Goal: Task Accomplishment & Management: Use online tool/utility

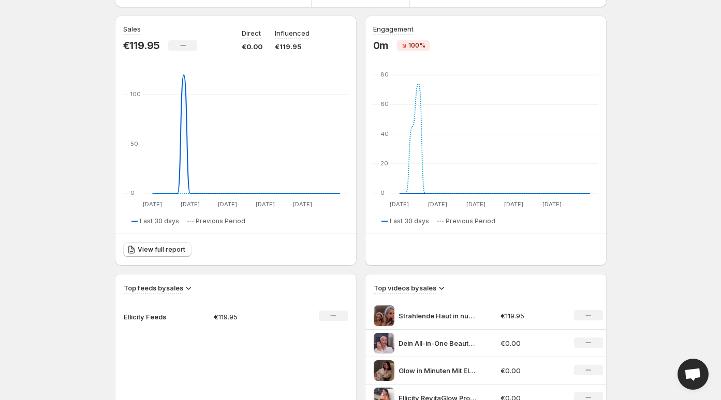
scroll to position [92, 0]
click at [489, 311] on div "Strahlende Haut in nur 15 Minuten RevitaGlow Pro Deine LED-[PERSON_NAME] fr jug…" at bounding box center [434, 315] width 121 height 21
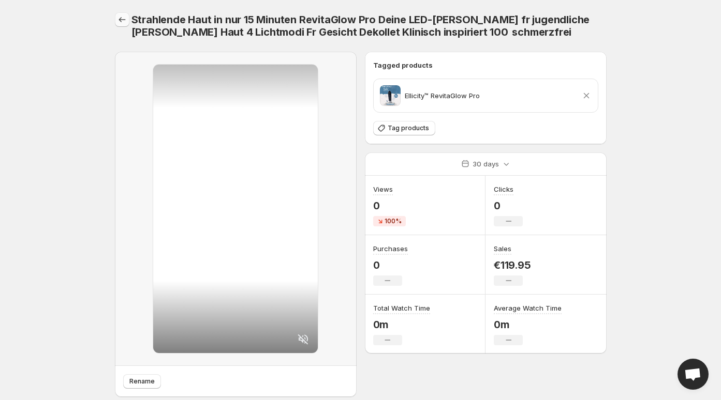
click at [125, 22] on icon "Settings" at bounding box center [122, 19] width 10 height 10
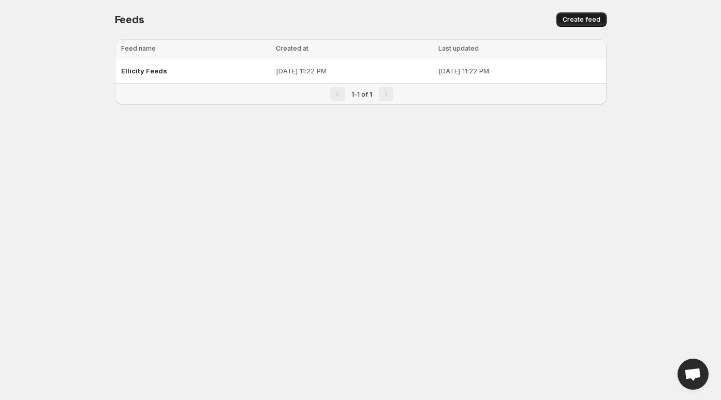
click at [561, 17] on button "Create feed" at bounding box center [581, 19] width 50 height 14
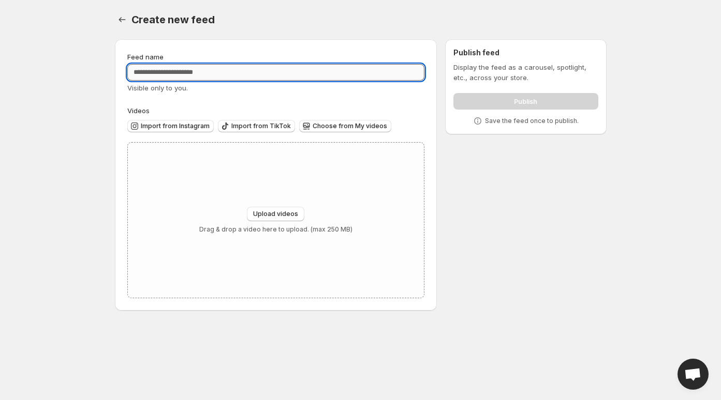
click at [302, 73] on input "Feed name" at bounding box center [275, 72] width 297 height 17
click at [302, 124] on icon "button" at bounding box center [306, 126] width 10 height 10
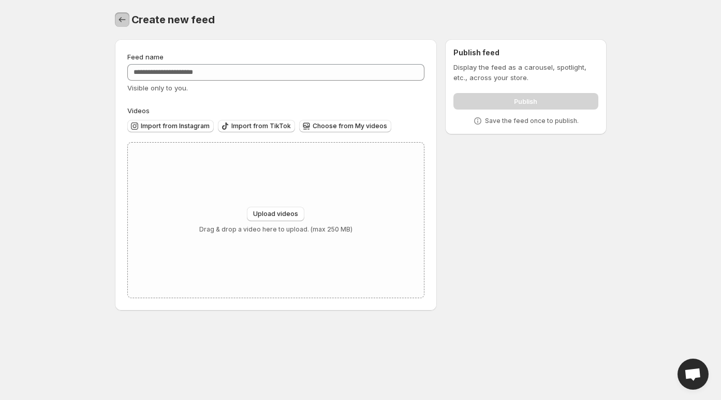
click at [121, 20] on icon "Settings" at bounding box center [121, 19] width 7 height 5
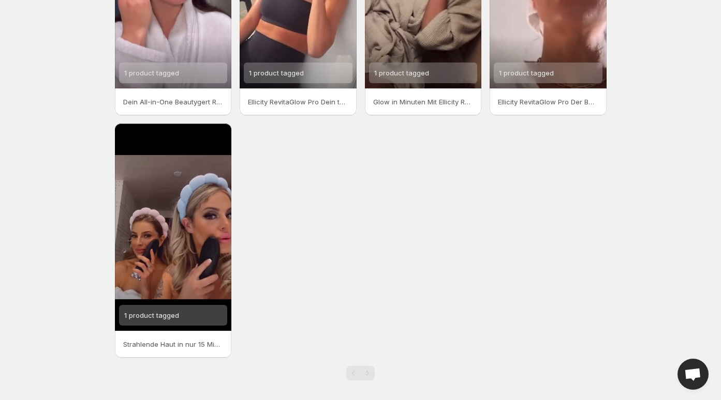
scroll to position [158, 0]
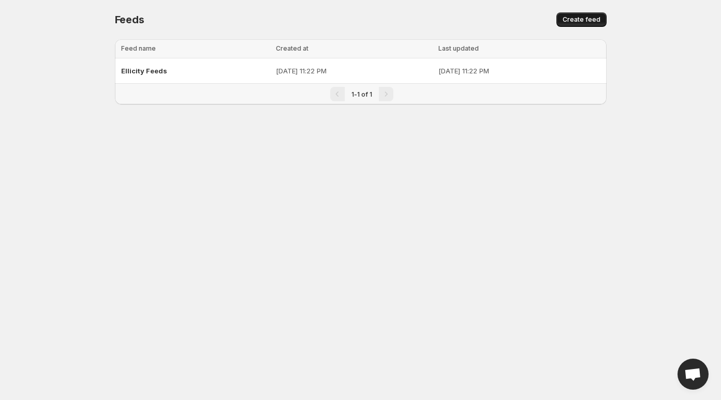
click at [567, 20] on span "Create feed" at bounding box center [581, 20] width 38 height 8
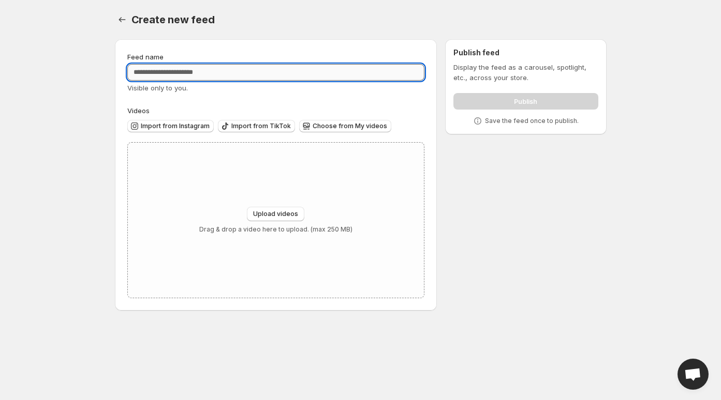
click at [346, 69] on input "Feed name" at bounding box center [275, 72] width 297 height 17
type input "**********"
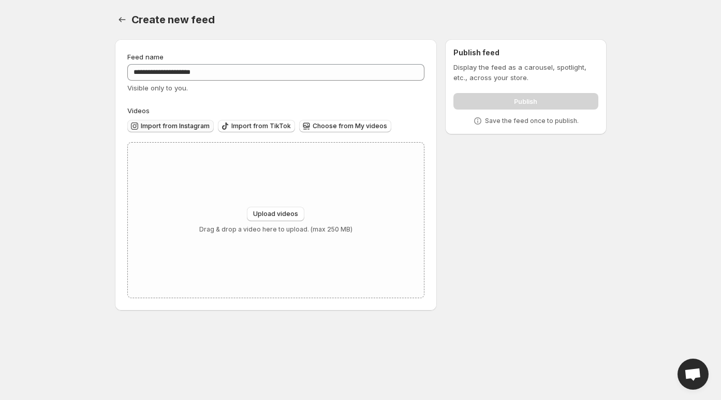
click at [186, 127] on span "Import from Instagram" at bounding box center [175, 126] width 69 height 8
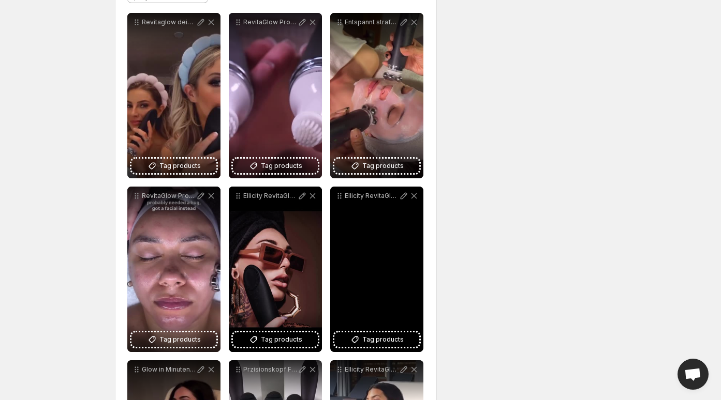
scroll to position [148, 0]
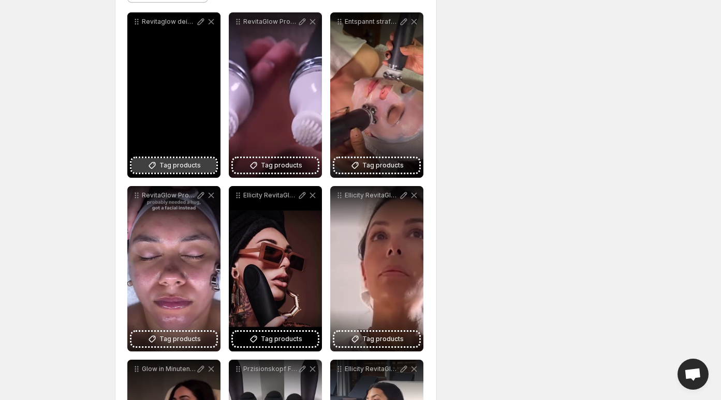
click at [179, 164] on span "Tag products" at bounding box center [179, 165] width 41 height 10
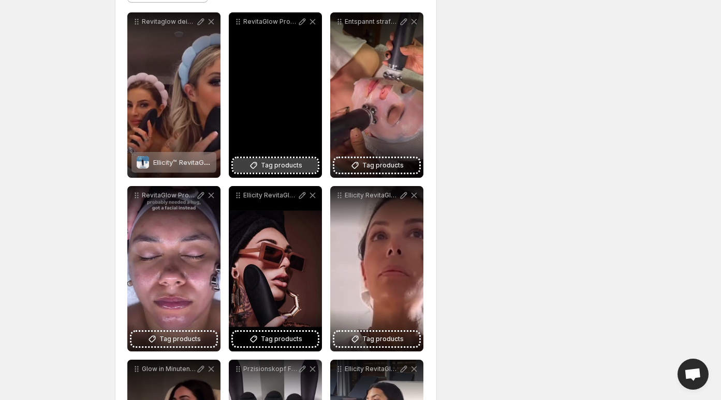
click at [264, 164] on span "Tag products" at bounding box center [281, 165] width 41 height 10
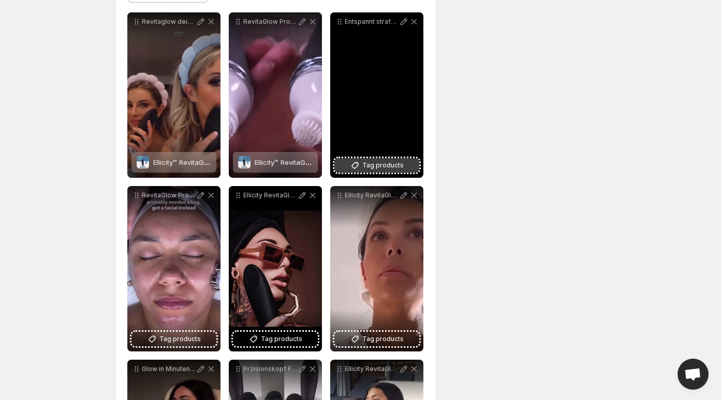
click at [367, 167] on span "Tag products" at bounding box center [382, 165] width 41 height 10
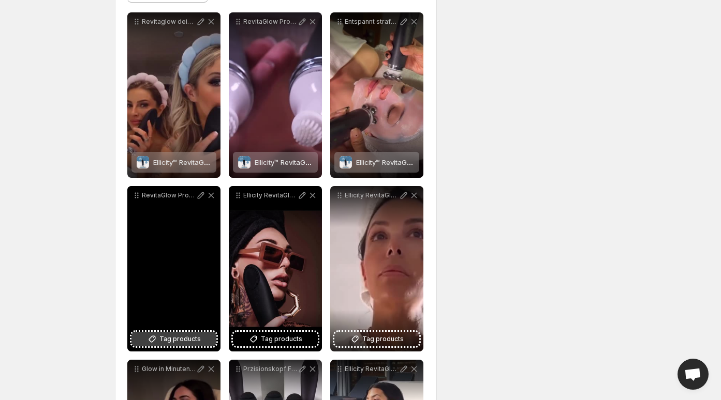
click at [167, 337] on span "Tag products" at bounding box center [179, 339] width 41 height 10
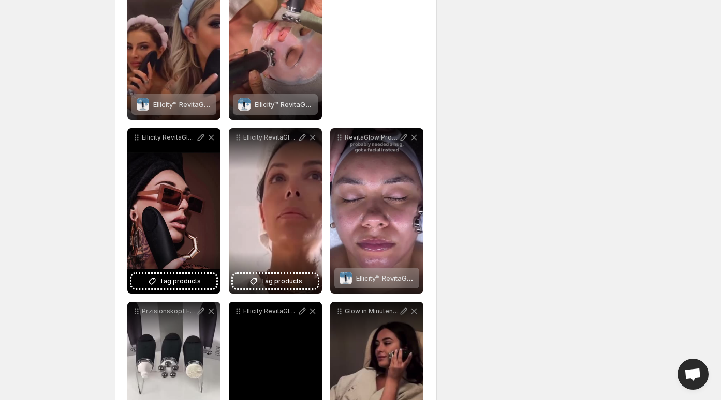
scroll to position [303, 0]
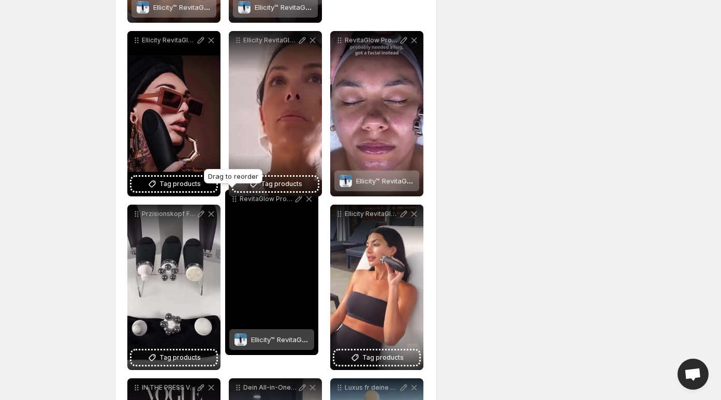
drag, startPoint x: 237, startPoint y: 24, endPoint x: 234, endPoint y: 202, distance: 178.0
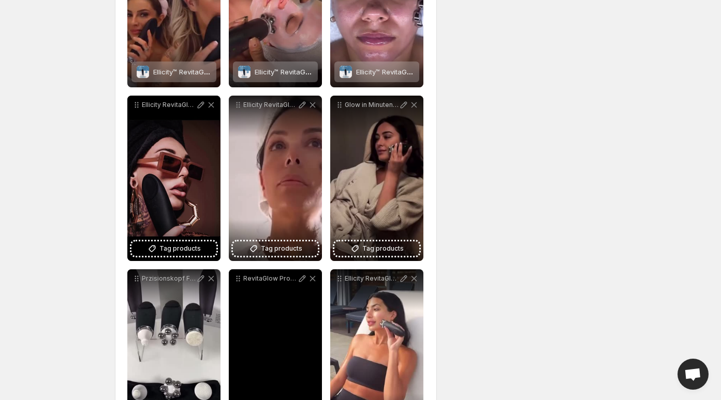
scroll to position [164, 0]
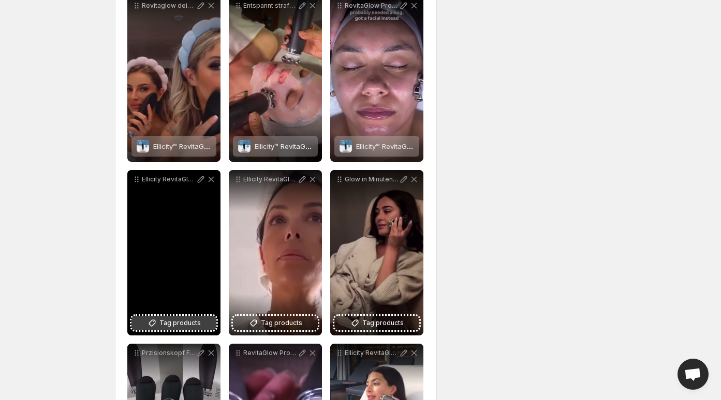
click at [180, 325] on span "Tag products" at bounding box center [179, 323] width 41 height 10
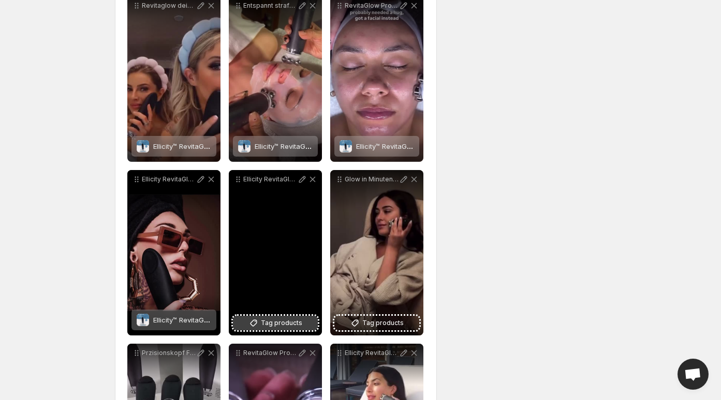
click at [302, 324] on button "Tag products" at bounding box center [275, 323] width 85 height 14
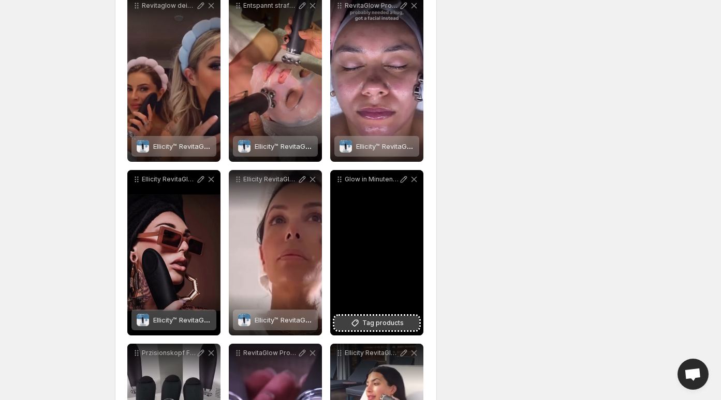
click at [389, 323] on span "Tag products" at bounding box center [382, 323] width 41 height 10
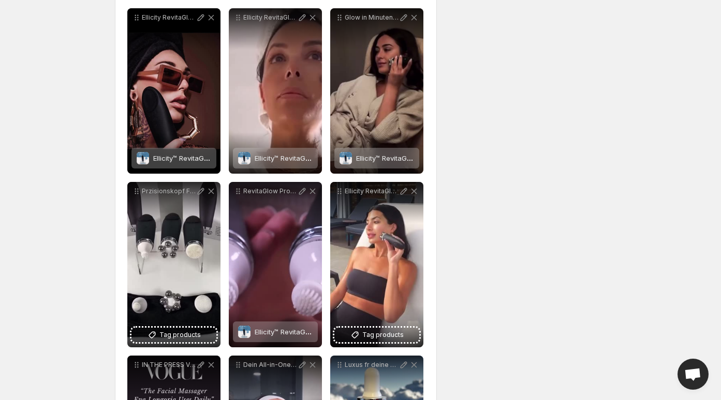
scroll to position [340, 0]
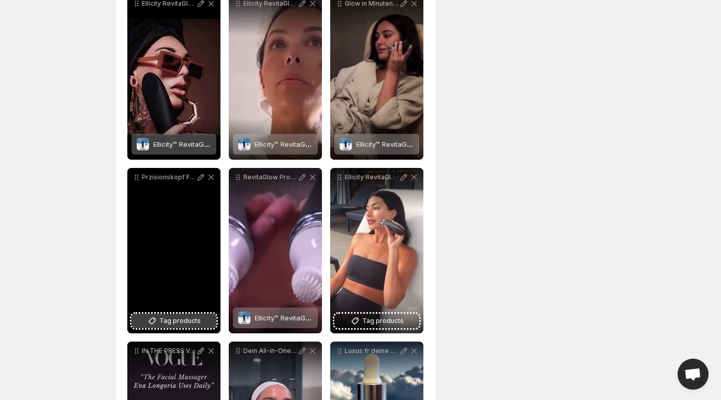
click at [177, 322] on span "Tag products" at bounding box center [179, 321] width 41 height 10
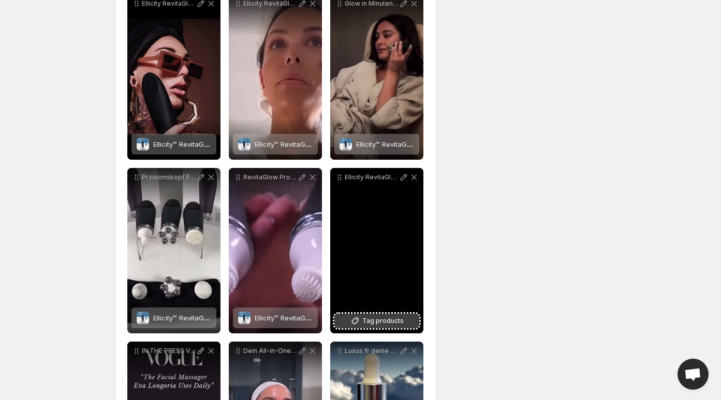
click at [373, 325] on span "Tag products" at bounding box center [382, 321] width 41 height 10
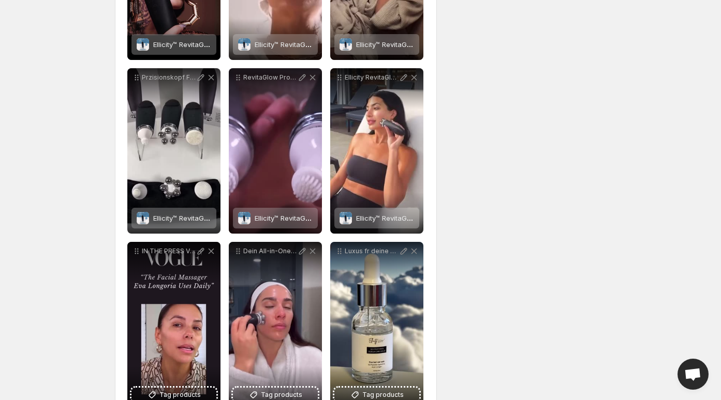
scroll to position [524, 0]
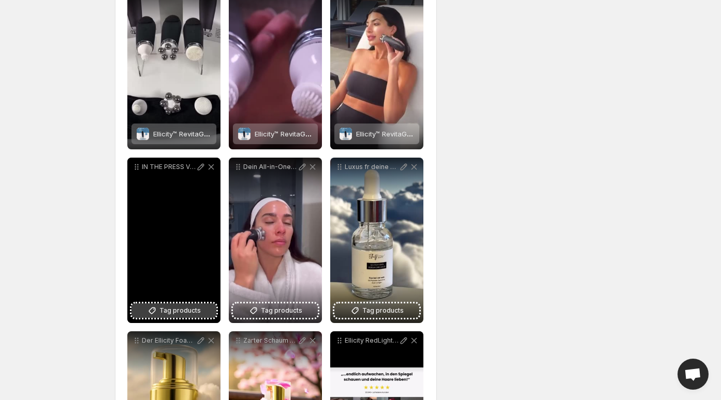
click at [187, 311] on span "Tag products" at bounding box center [179, 311] width 41 height 10
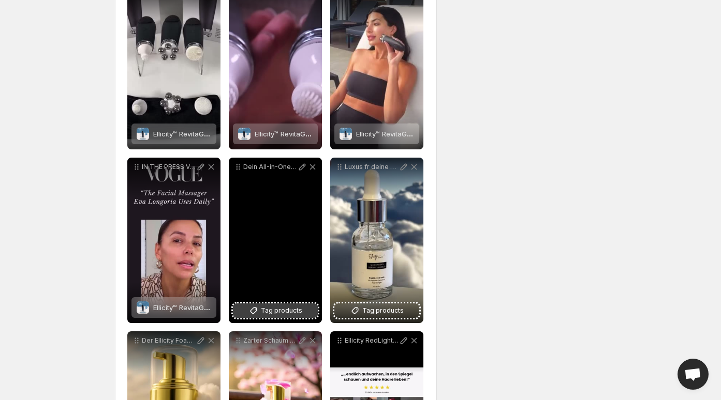
click at [271, 316] on button "Tag products" at bounding box center [275, 311] width 85 height 14
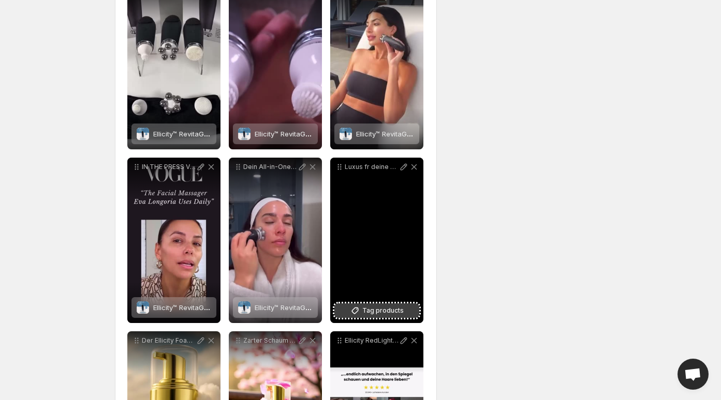
click at [384, 311] on span "Tag products" at bounding box center [382, 311] width 41 height 10
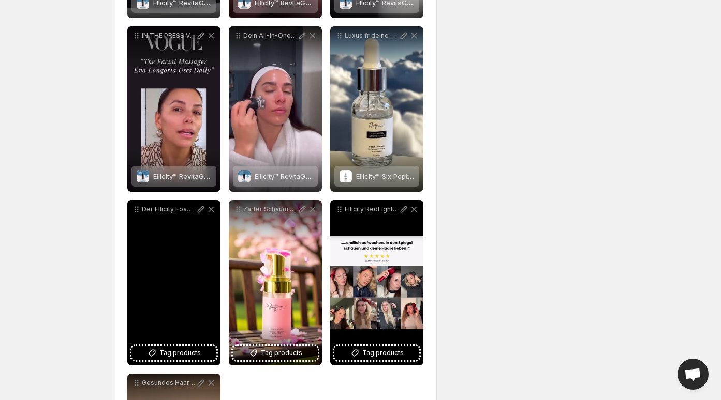
scroll to position [660, 0]
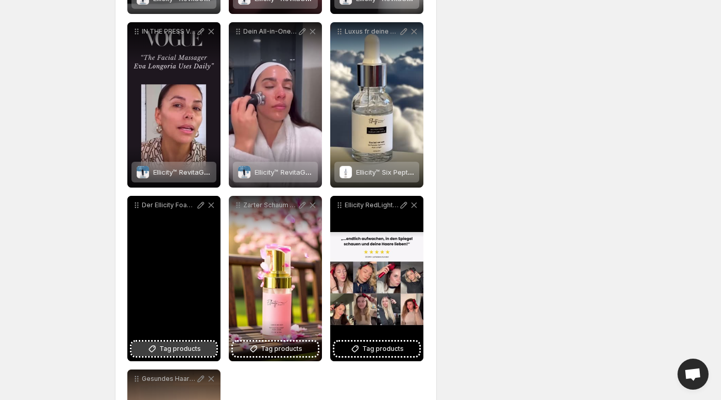
click at [173, 351] on span "Tag products" at bounding box center [179, 349] width 41 height 10
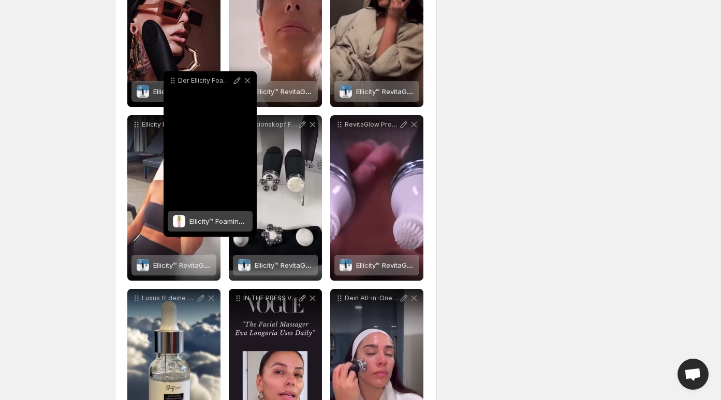
scroll to position [384, 0]
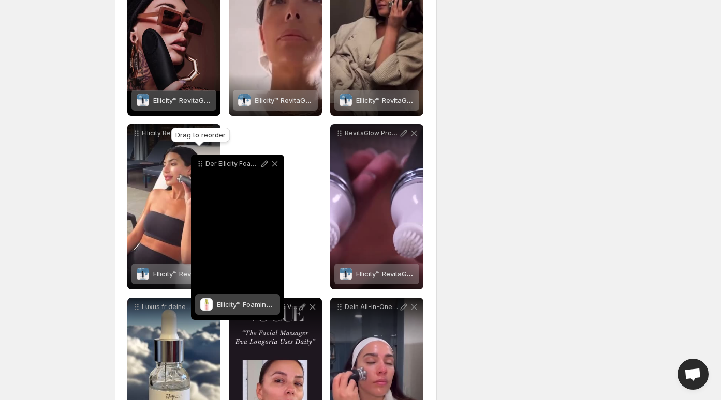
drag, startPoint x: 135, startPoint y: 209, endPoint x: 210, endPoint y: 162, distance: 88.6
click at [205, 162] on icon at bounding box center [200, 164] width 10 height 10
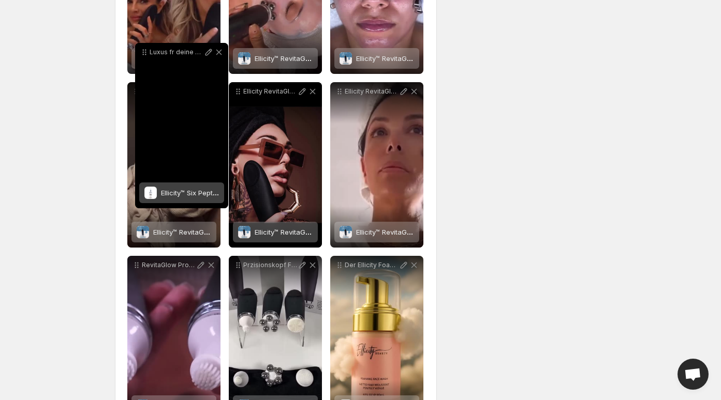
scroll to position [249, 0]
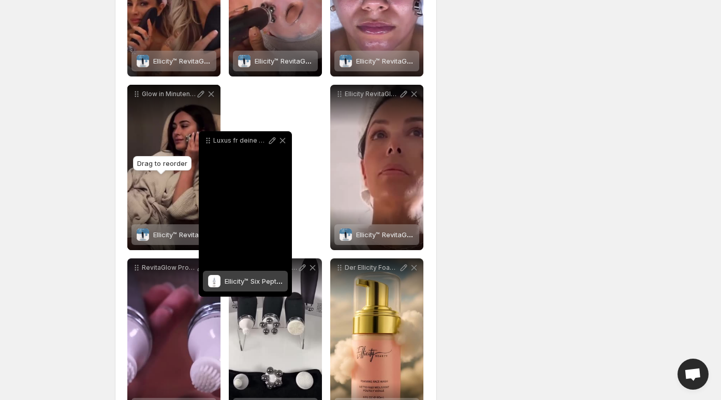
drag, startPoint x: 136, startPoint y: 222, endPoint x: 217, endPoint y: 135, distance: 119.0
click at [213, 136] on icon at bounding box center [208, 141] width 10 height 10
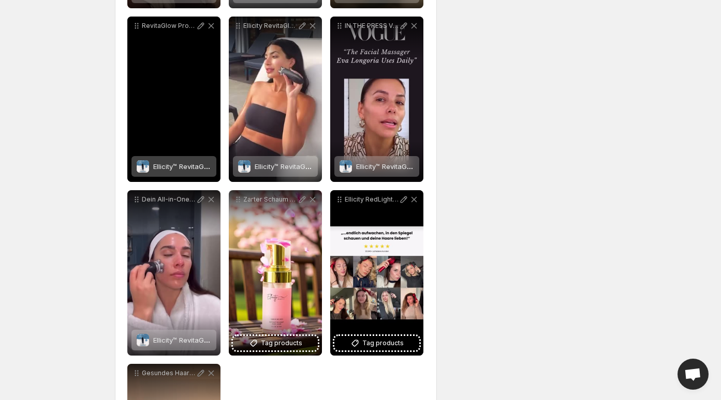
scroll to position [681, 0]
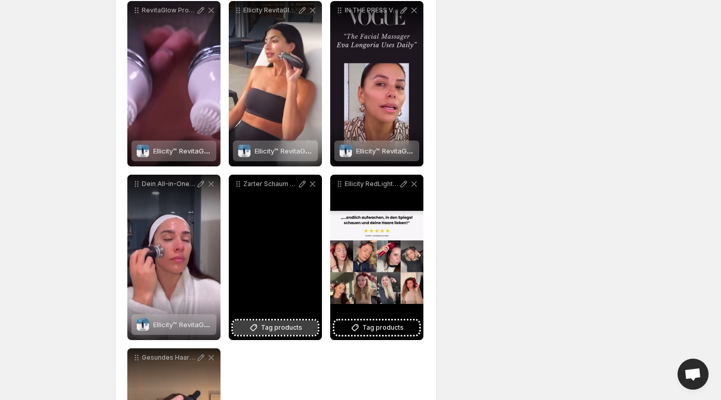
click at [292, 330] on span "Tag products" at bounding box center [281, 328] width 41 height 10
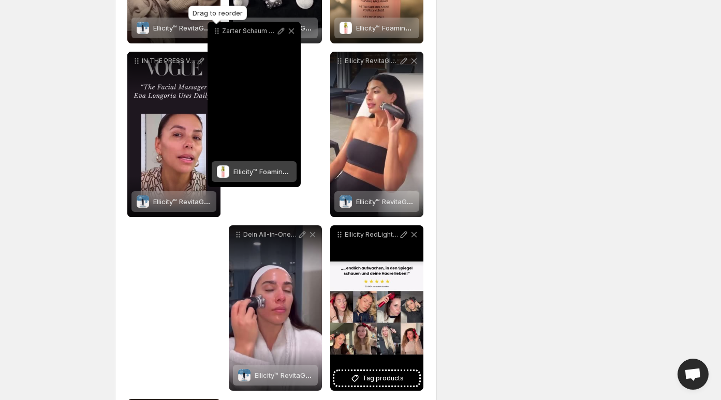
scroll to position [594, 0]
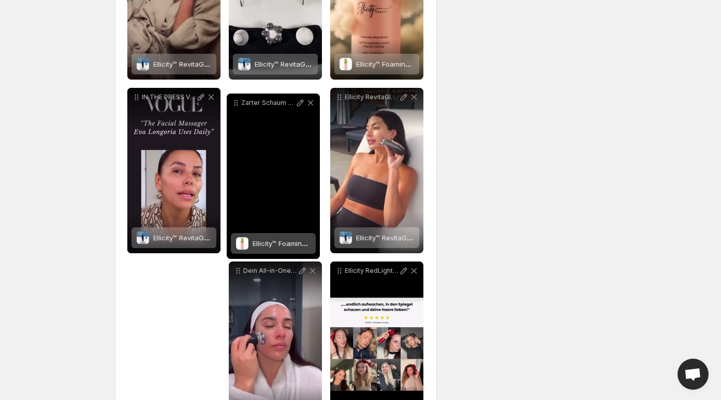
drag, startPoint x: 236, startPoint y: 187, endPoint x: 235, endPoint y: 114, distance: 72.9
click at [235, 108] on icon at bounding box center [236, 103] width 10 height 10
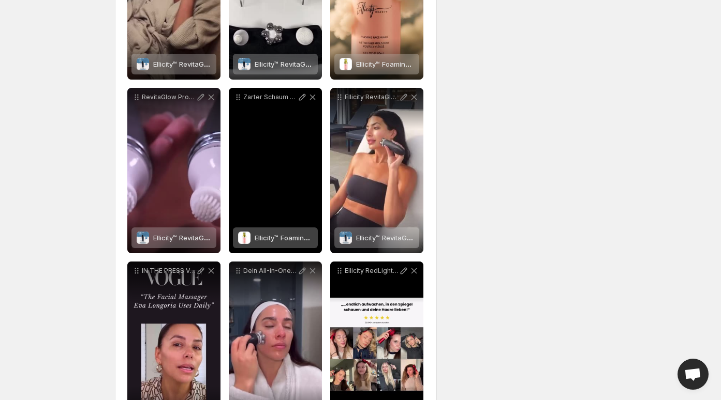
scroll to position [722, 0]
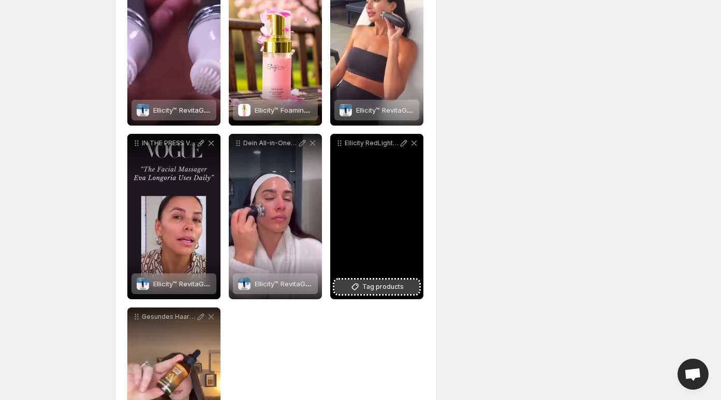
click at [363, 289] on span "Tag products" at bounding box center [382, 287] width 41 height 10
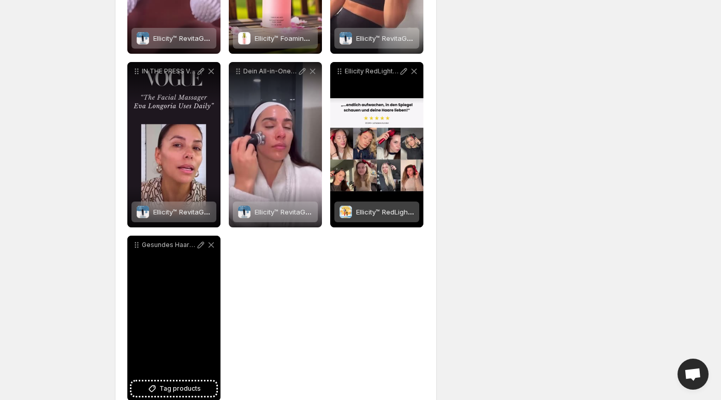
scroll to position [819, 0]
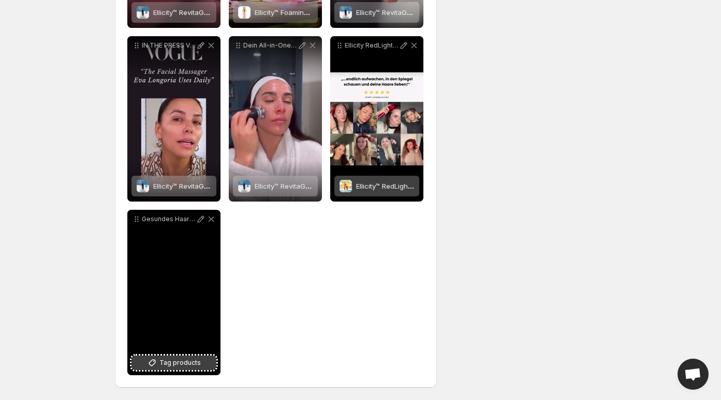
click at [172, 365] on span "Tag products" at bounding box center [179, 363] width 41 height 10
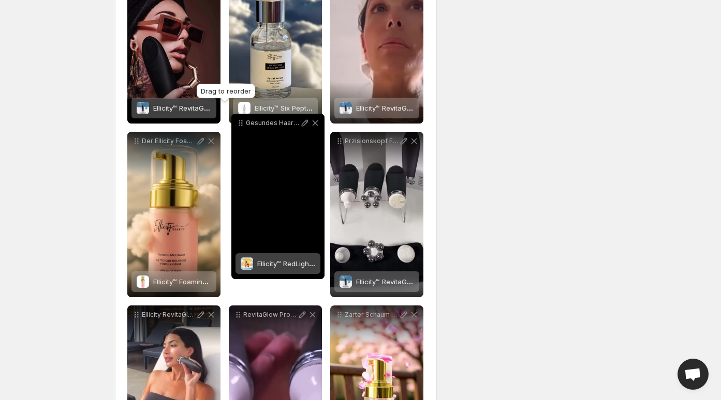
drag, startPoint x: 137, startPoint y: 219, endPoint x: 241, endPoint y: 123, distance: 141.7
click at [241, 123] on icon at bounding box center [240, 123] width 10 height 10
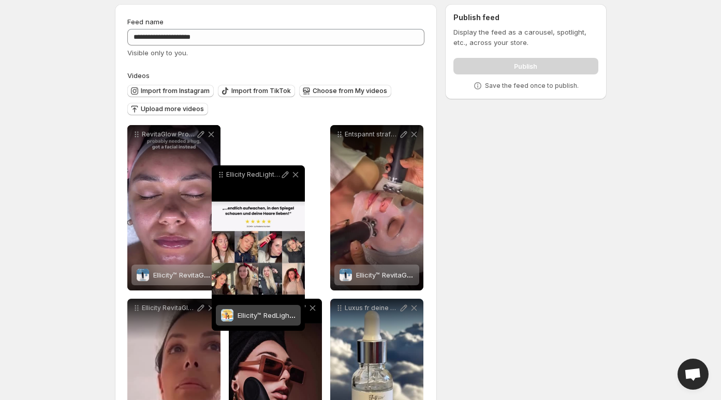
scroll to position [0, 0]
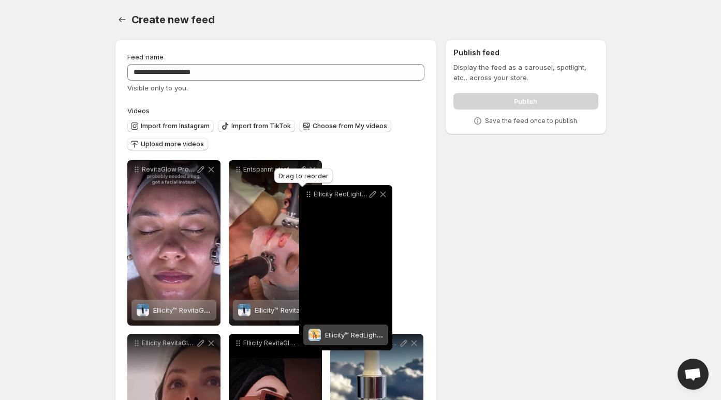
drag, startPoint x: 137, startPoint y: 280, endPoint x: 309, endPoint y: 195, distance: 191.6
click at [309, 195] on icon at bounding box center [310, 195] width 2 height 2
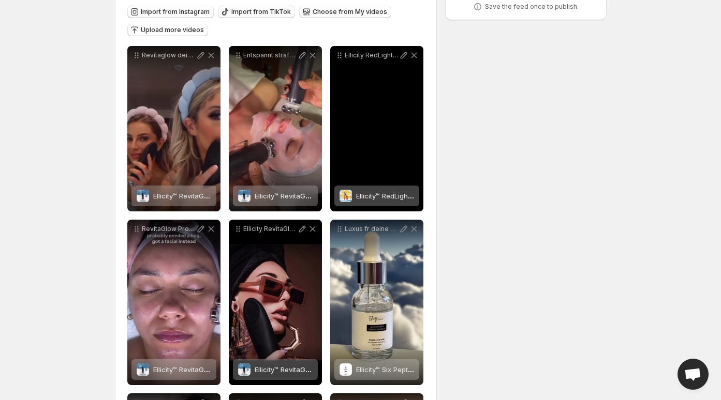
scroll to position [113, 0]
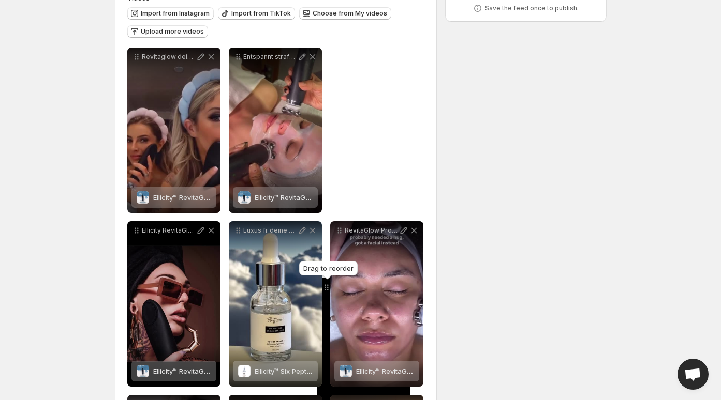
drag, startPoint x: 338, startPoint y: 59, endPoint x: 324, endPoint y: 289, distance: 229.6
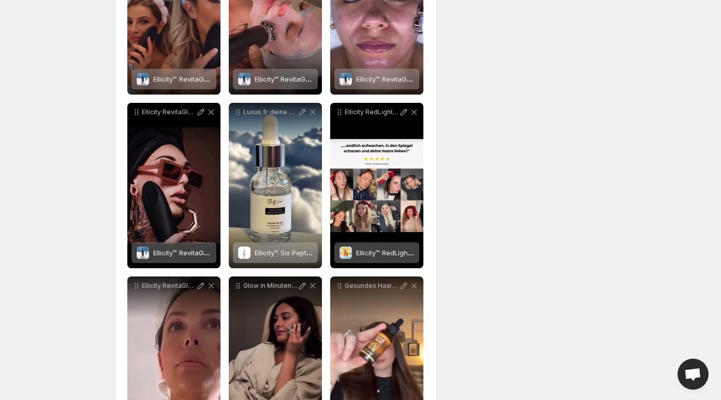
scroll to position [230, 0]
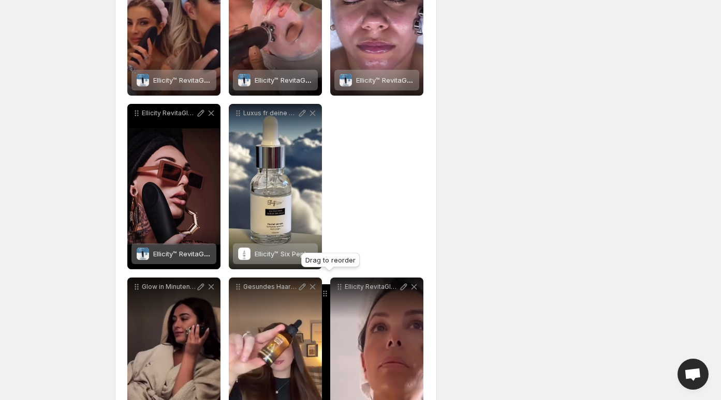
drag, startPoint x: 338, startPoint y: 115, endPoint x: 323, endPoint y: 296, distance: 181.6
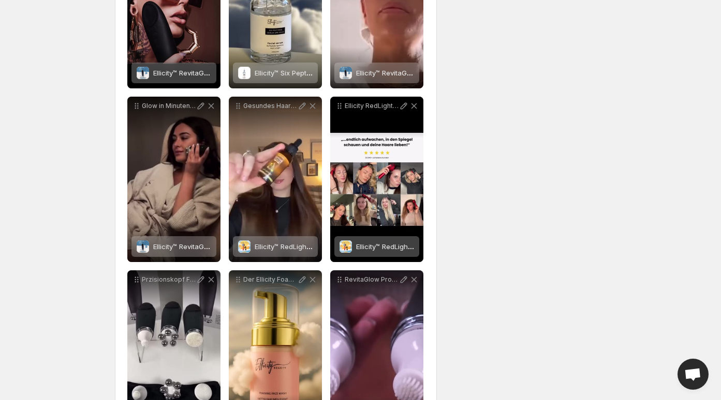
scroll to position [410, 0]
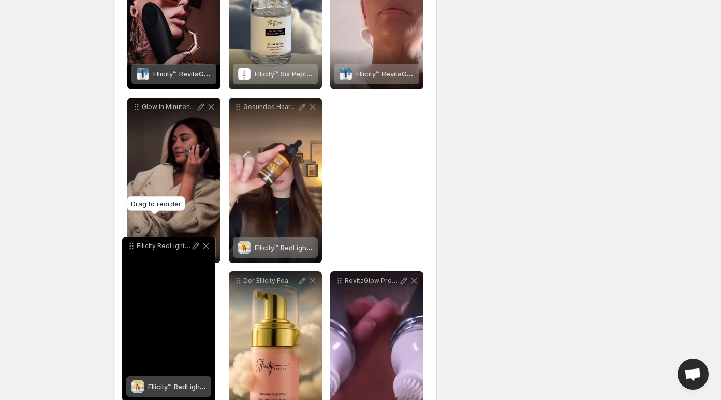
drag, startPoint x: 338, startPoint y: 106, endPoint x: 131, endPoint y: 244, distance: 248.4
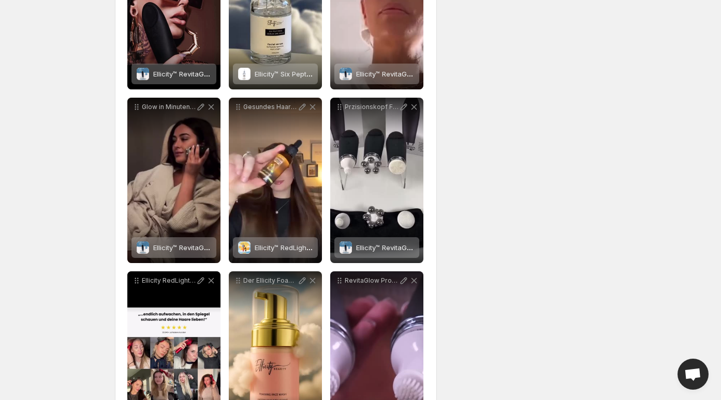
scroll to position [514, 0]
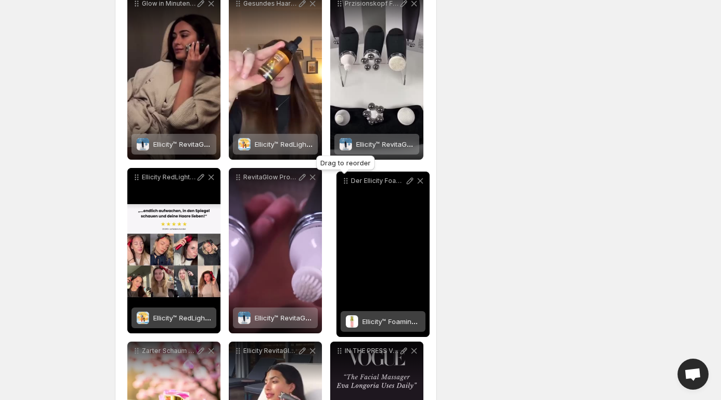
drag, startPoint x: 235, startPoint y: 181, endPoint x: 343, endPoint y: 183, distance: 107.6
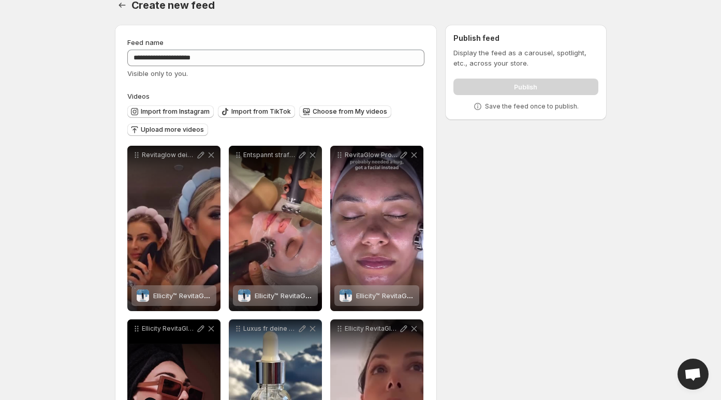
scroll to position [0, 0]
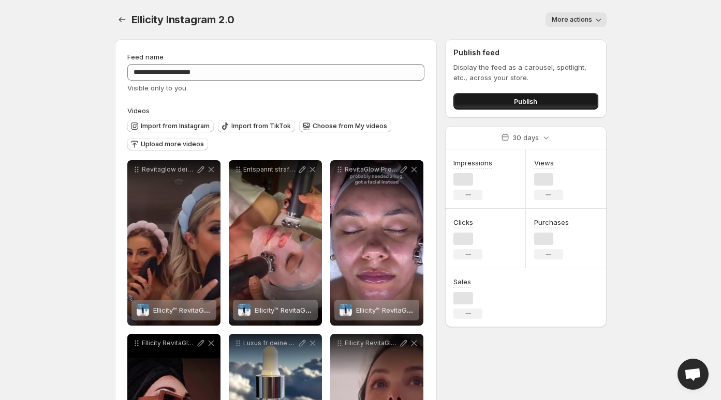
click at [482, 97] on button "Publish" at bounding box center [525, 101] width 144 height 17
